Goal: Task Accomplishment & Management: Complete application form

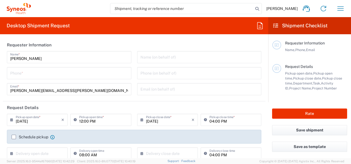
type input "[US_STATE]"
type input "[GEOGRAPHIC_DATA]"
type input "8511"
type input "Syneos Health, LLC-[GEOGRAPHIC_DATA] [GEOGRAPHIC_DATA] [GEOGRAPHIC_DATA]"
click at [344, 12] on icon "button" at bounding box center [340, 8] width 9 height 9
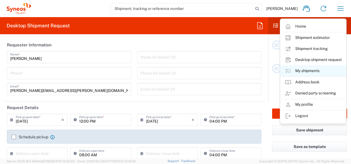
click at [308, 70] on link "My shipments" at bounding box center [314, 70] width 66 height 11
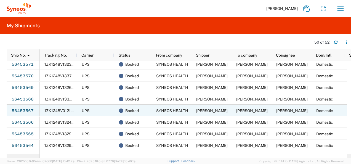
scroll to position [69, 0]
